Goal: Navigation & Orientation: Find specific page/section

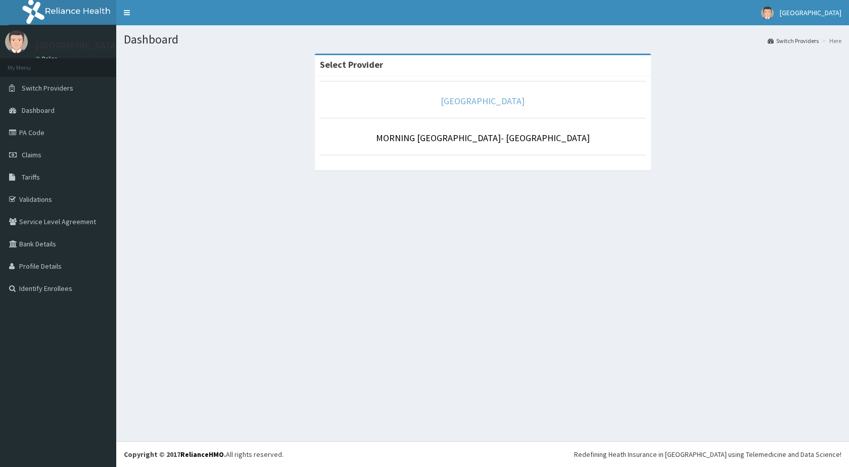
click at [471, 104] on link "[GEOGRAPHIC_DATA]" at bounding box center [483, 101] width 84 height 12
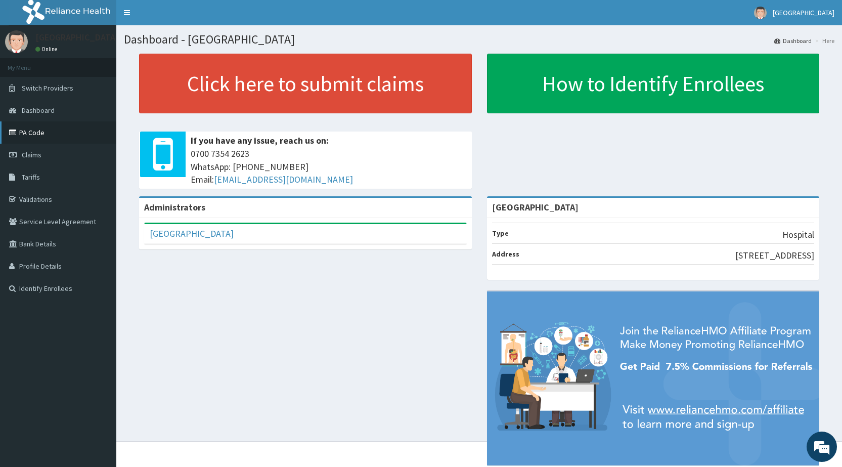
click at [53, 137] on link "PA Code" at bounding box center [58, 132] width 116 height 22
